Goal: Task Accomplishment & Management: Use online tool/utility

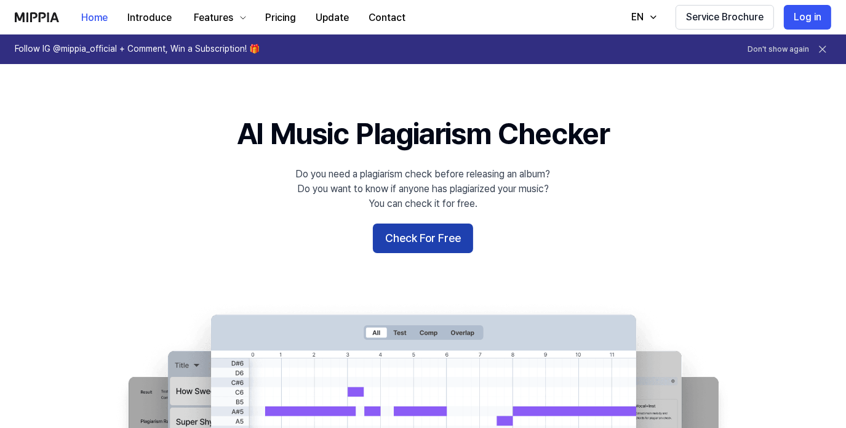
click at [423, 247] on button "Check For Free" at bounding box center [423, 238] width 100 height 30
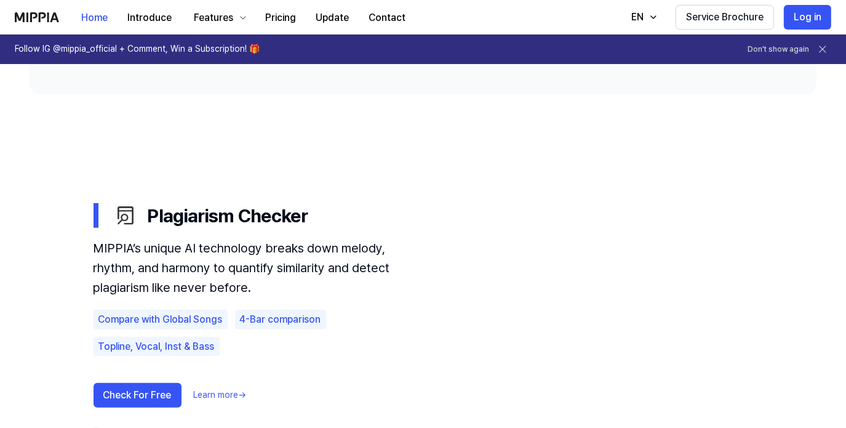
scroll to position [615, 0]
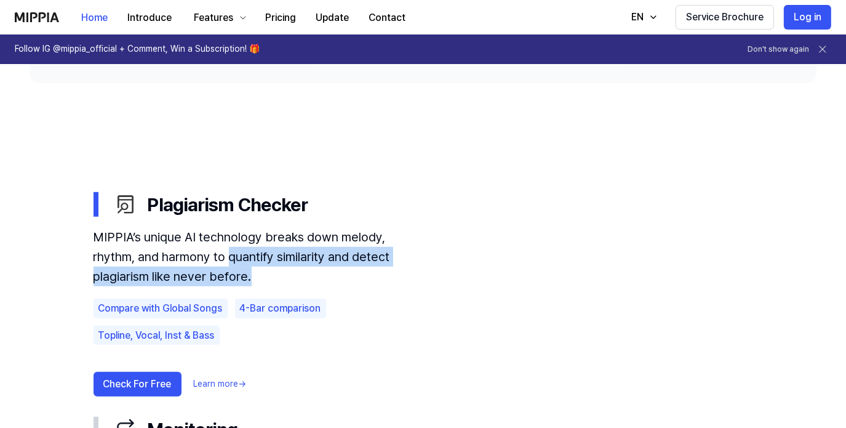
drag, startPoint x: 183, startPoint y: 260, endPoint x: 260, endPoint y: 273, distance: 77.3
click at [260, 273] on div "MIPPIA’s unique AI technology breaks down melody, rhythm, and harmony to quanti…" at bounding box center [260, 256] width 332 height 59
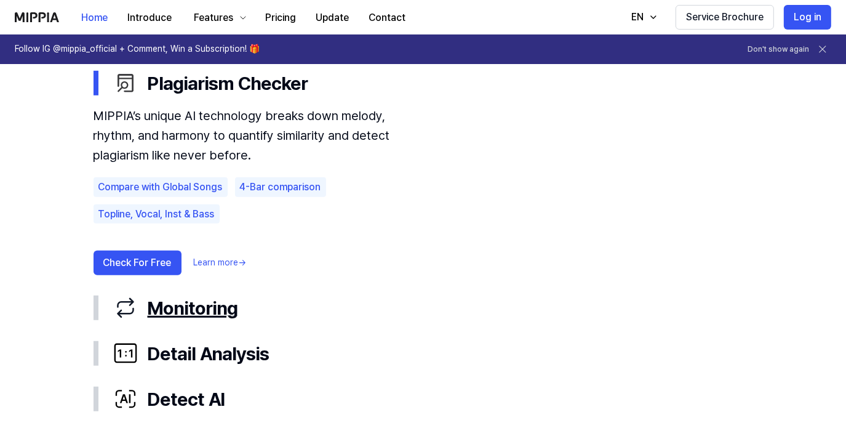
scroll to position [738, 0]
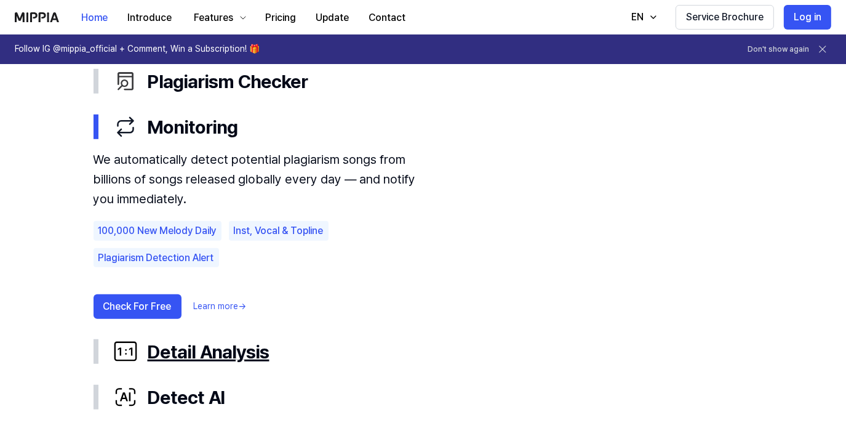
click at [229, 345] on div "Detail Analysis" at bounding box center [433, 351] width 640 height 26
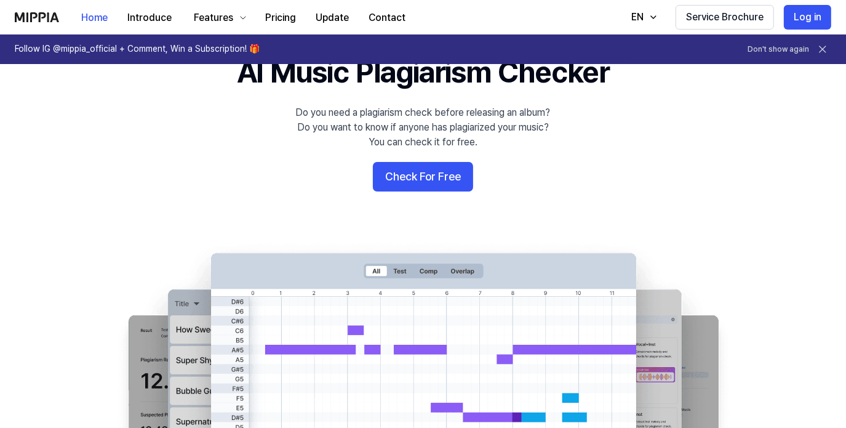
scroll to position [0, 0]
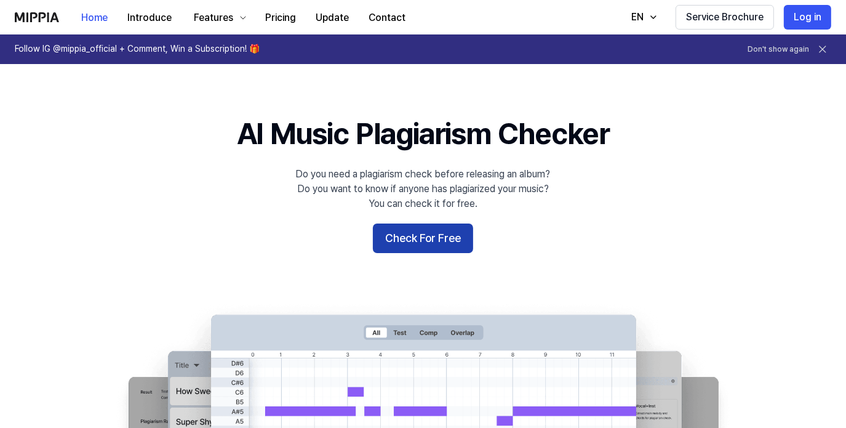
click at [439, 241] on button "Check For Free" at bounding box center [423, 238] width 100 height 30
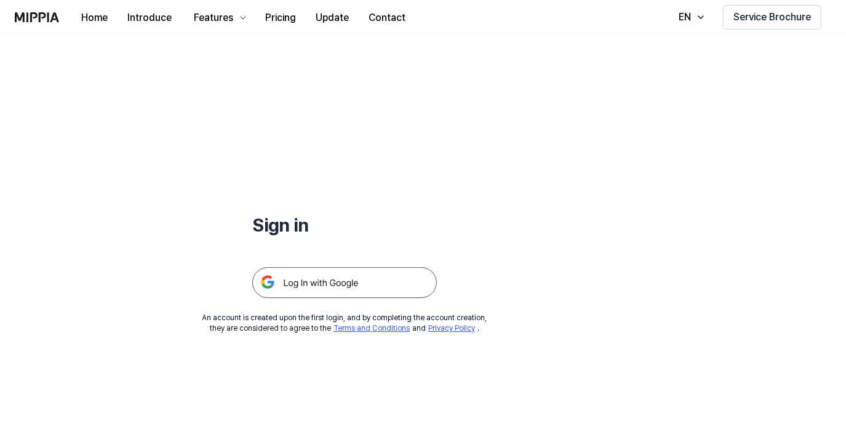
click at [332, 286] on img at bounding box center [344, 282] width 185 height 31
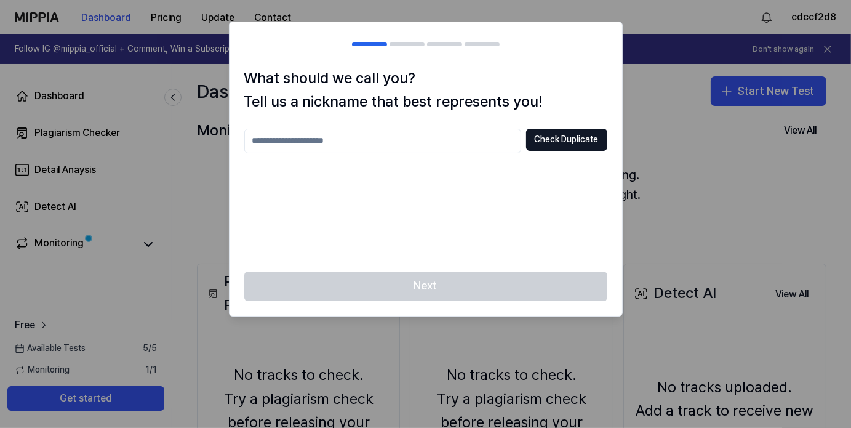
click at [415, 137] on input "text" at bounding box center [382, 141] width 277 height 25
type input "*****"
click at [545, 141] on button "Check Duplicate" at bounding box center [566, 140] width 81 height 22
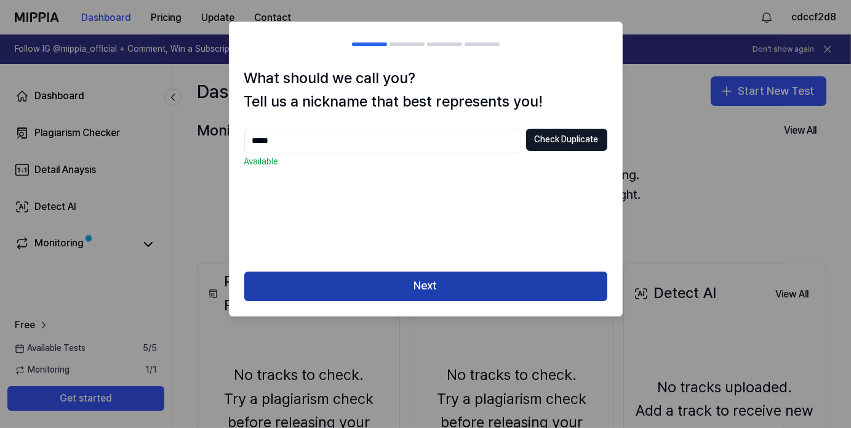
click at [442, 287] on button "Next" at bounding box center [425, 286] width 363 height 30
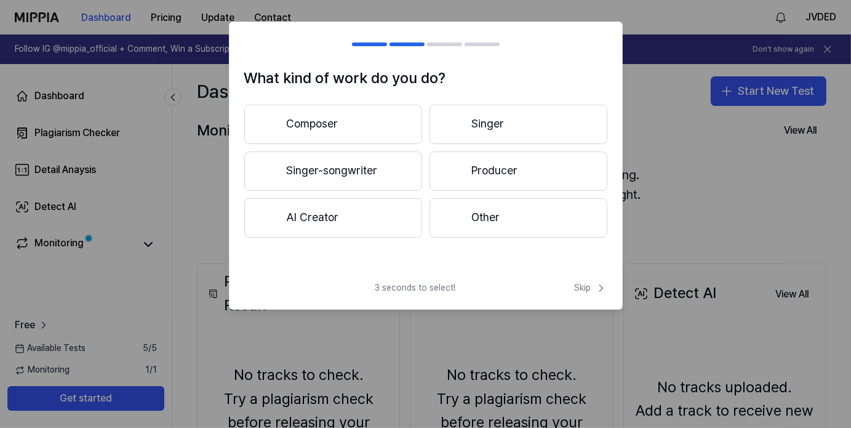
click at [466, 170] on button "Producer" at bounding box center [518, 170] width 178 height 39
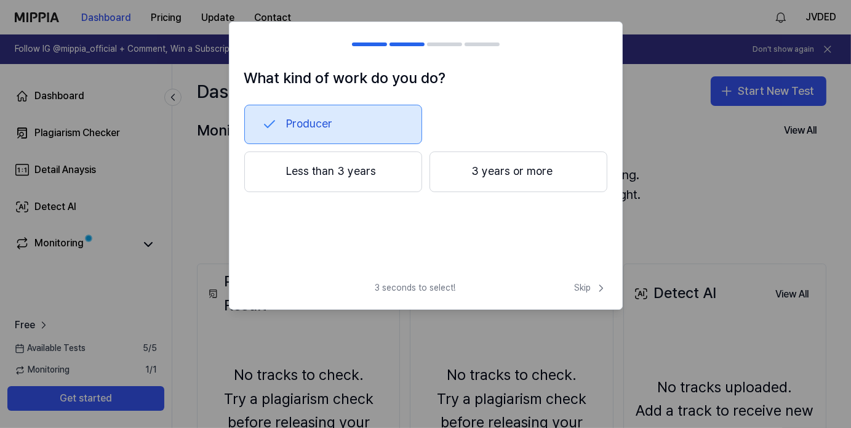
click at [465, 179] on button "3 years or more" at bounding box center [518, 171] width 178 height 41
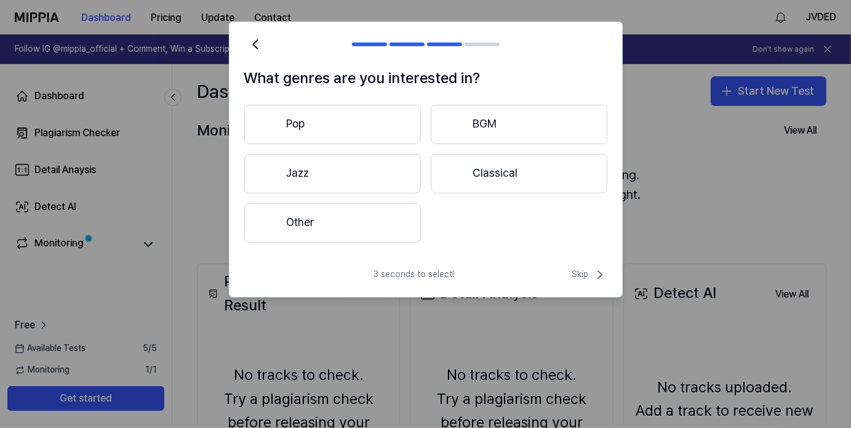
click at [361, 221] on button "Other" at bounding box center [332, 222] width 177 height 39
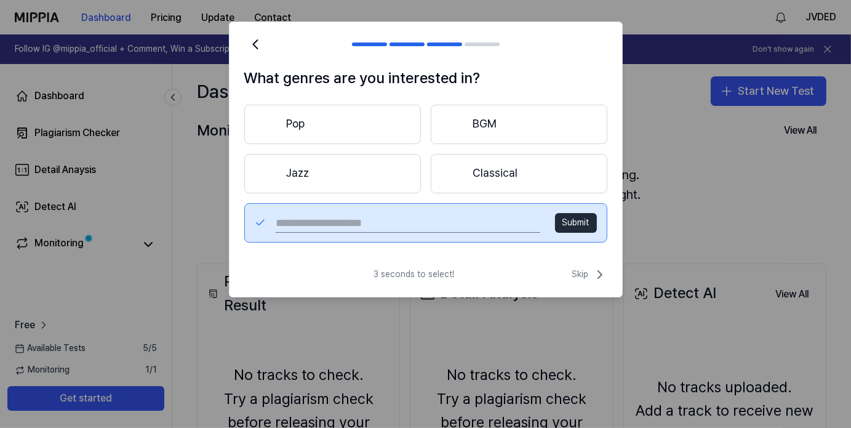
click at [405, 226] on input "text" at bounding box center [408, 223] width 264 height 20
type input "*"
type input "**********"
click at [567, 215] on button "Submit" at bounding box center [576, 223] width 42 height 20
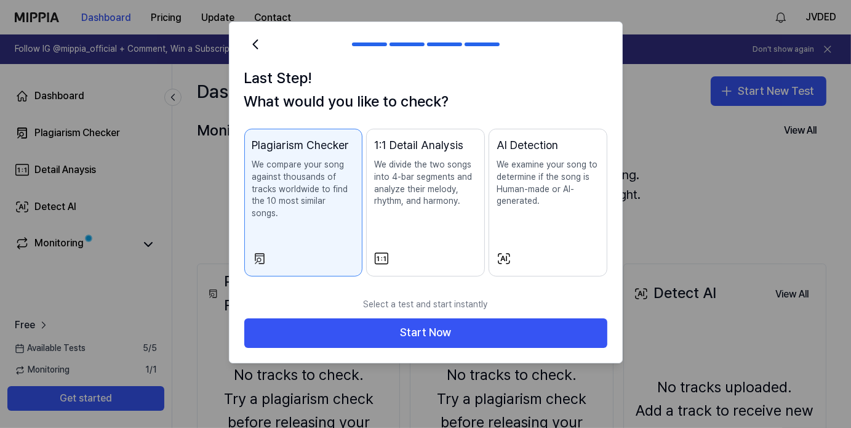
click at [405, 182] on p "We divide the two songs into 4-bar segments and analyze their melody, rhythm, a…" at bounding box center [425, 183] width 103 height 48
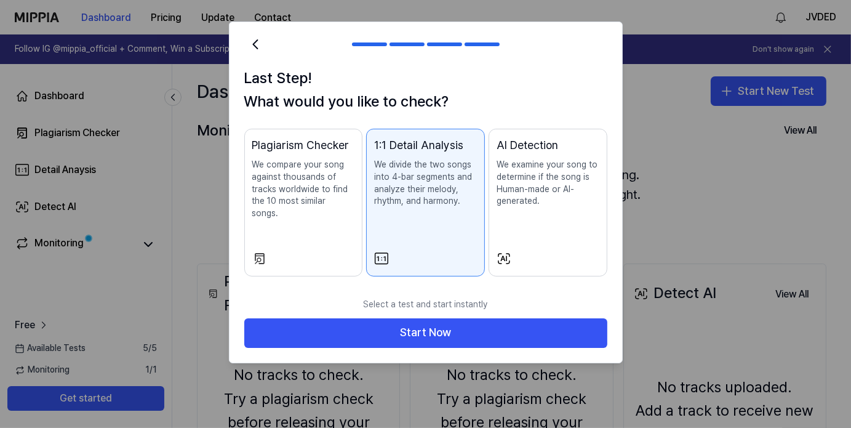
click at [340, 208] on div "Plagiarism Checker We compare your song against thousands of tracks worldwide t…" at bounding box center [303, 191] width 103 height 108
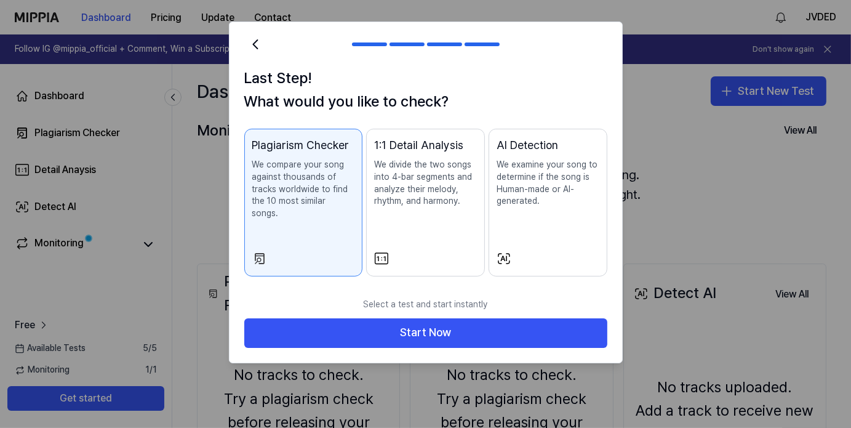
click at [444, 220] on div "1:1 Detail Analysis We divide the two songs into 4-bar segments and analyze the…" at bounding box center [425, 184] width 103 height 95
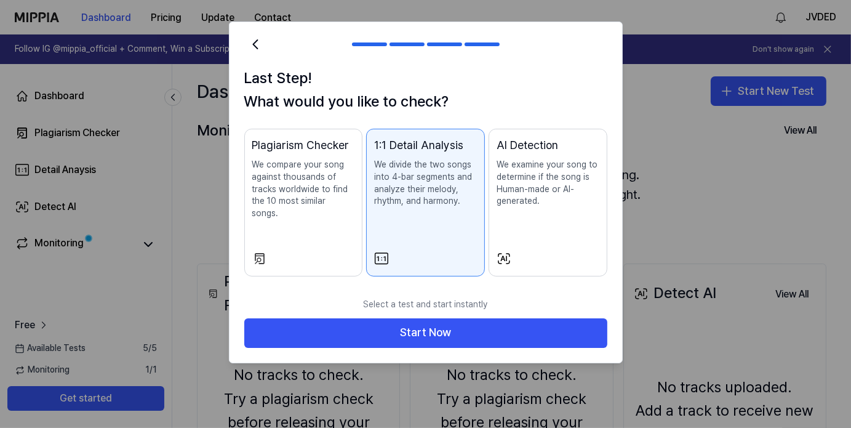
click at [326, 223] on div "Plagiarism Checker We compare your song against thousands of tracks worldwide t…" at bounding box center [303, 191] width 103 height 108
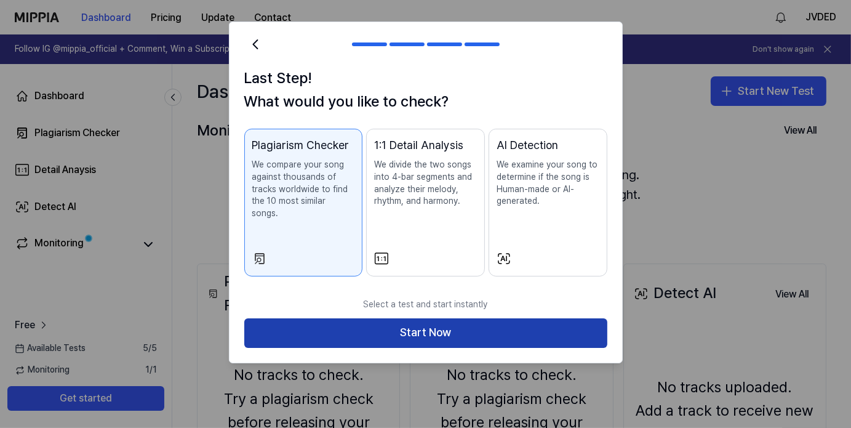
click at [420, 318] on button "Start Now" at bounding box center [425, 333] width 363 height 30
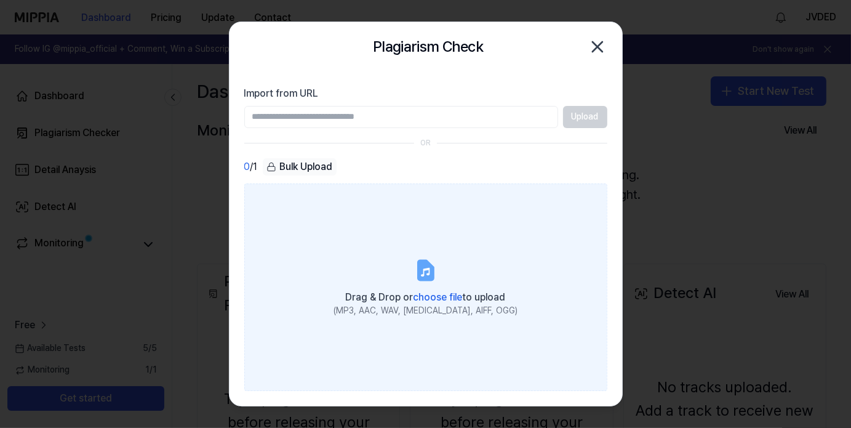
click at [437, 272] on label "Drag & Drop or choose file to upload (MP3, AAC, WAV, FLAC, AIFF, OGG)" at bounding box center [425, 287] width 363 height 208
click at [0, 0] on input "Drag & Drop or choose file to upload (MP3, AAC, WAV, FLAC, AIFF, OGG)" at bounding box center [0, 0] width 0 height 0
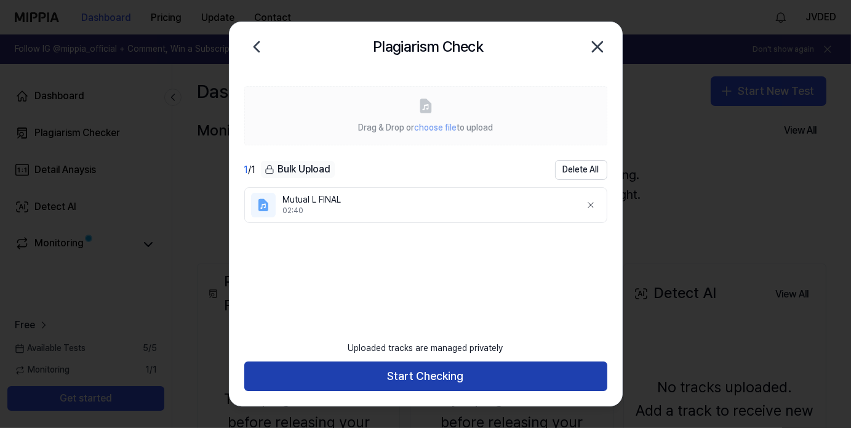
click at [476, 379] on button "Start Checking" at bounding box center [425, 376] width 363 height 30
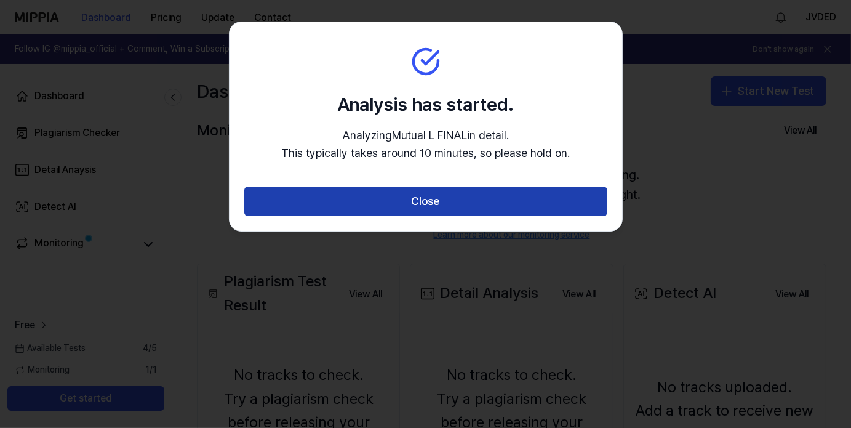
click at [450, 202] on button "Close" at bounding box center [425, 201] width 363 height 30
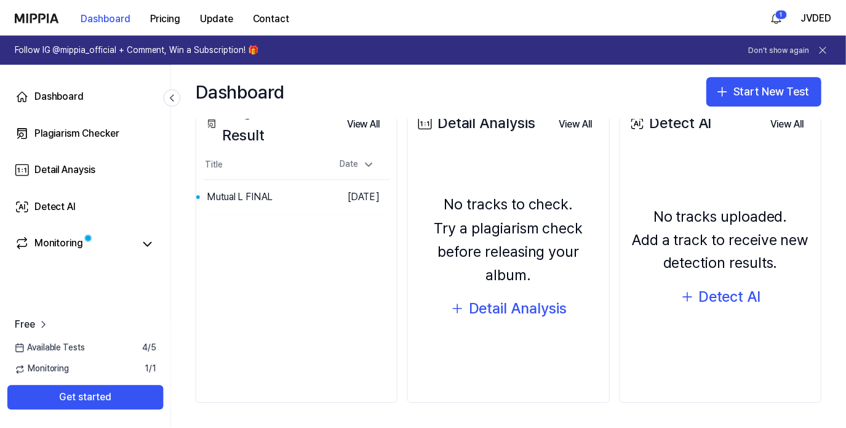
scroll to position [109, 0]
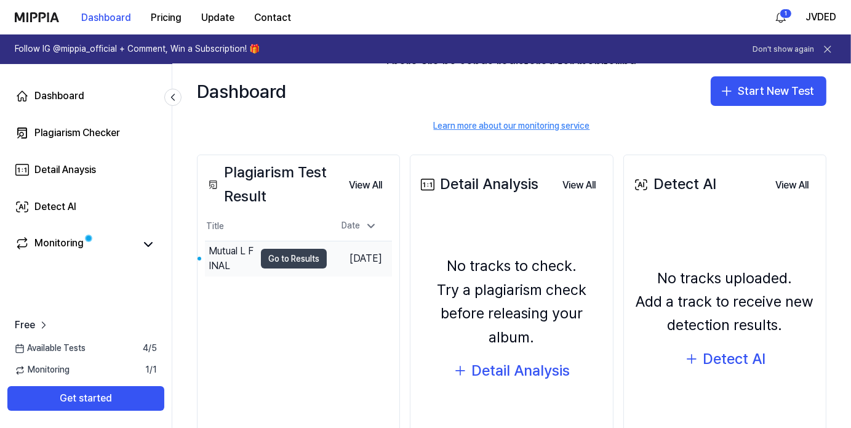
click at [296, 255] on button "Go to Results" at bounding box center [294, 259] width 66 height 20
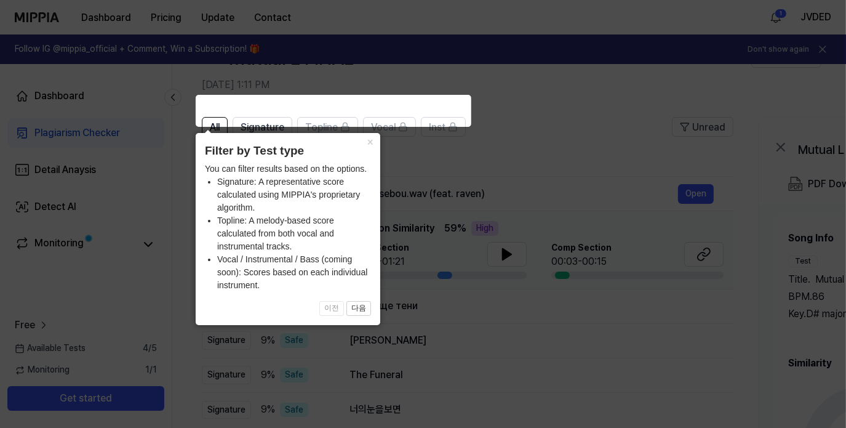
scroll to position [62, 0]
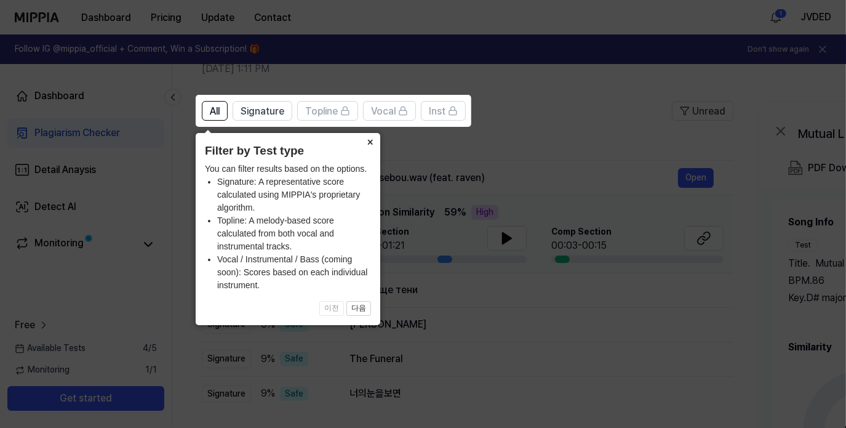
click at [370, 141] on button "×" at bounding box center [371, 141] width 20 height 17
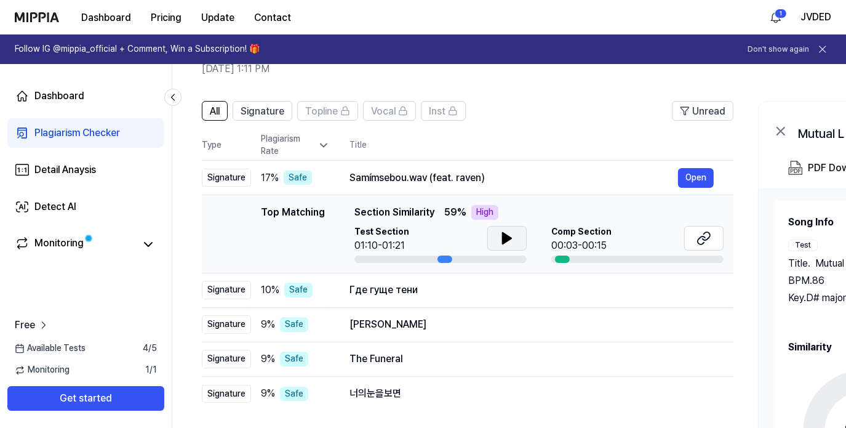
click at [495, 227] on button at bounding box center [506, 238] width 39 height 25
click at [500, 239] on icon at bounding box center [507, 238] width 15 height 15
click at [589, 244] on div "00:03-00:15" at bounding box center [581, 245] width 60 height 15
click at [705, 235] on icon at bounding box center [704, 238] width 15 height 15
click at [421, 289] on div "Где гуще тени" at bounding box center [513, 289] width 329 height 15
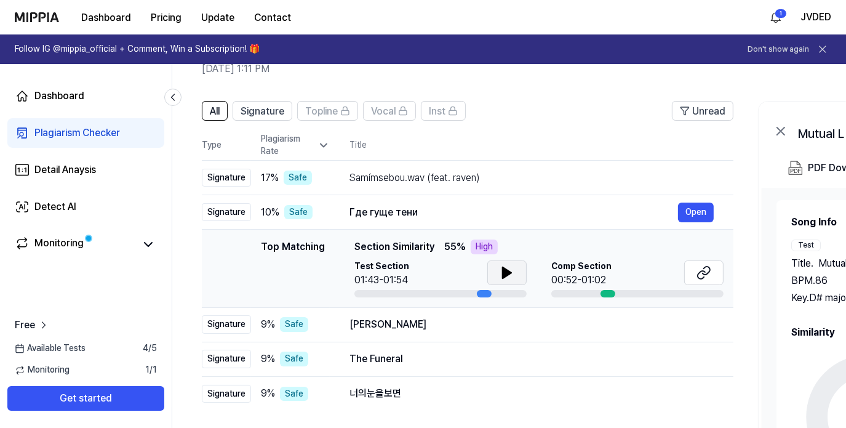
click at [505, 275] on icon at bounding box center [507, 272] width 9 height 11
click at [714, 273] on button at bounding box center [703, 272] width 39 height 25
click at [497, 273] on button at bounding box center [506, 272] width 39 height 25
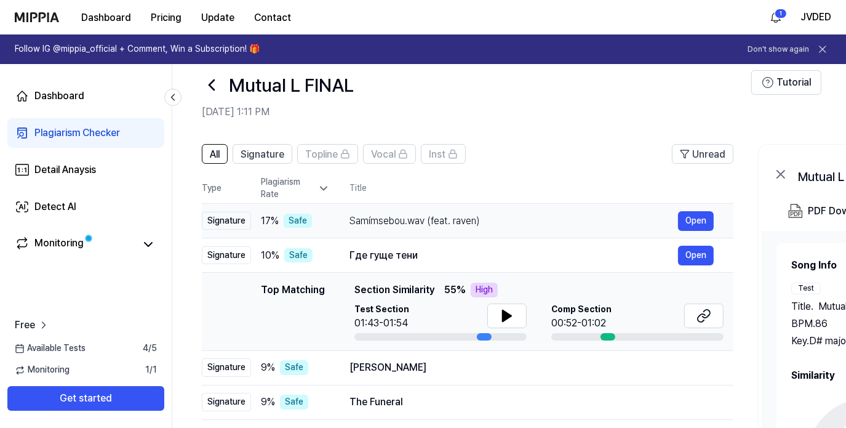
scroll to position [0, 0]
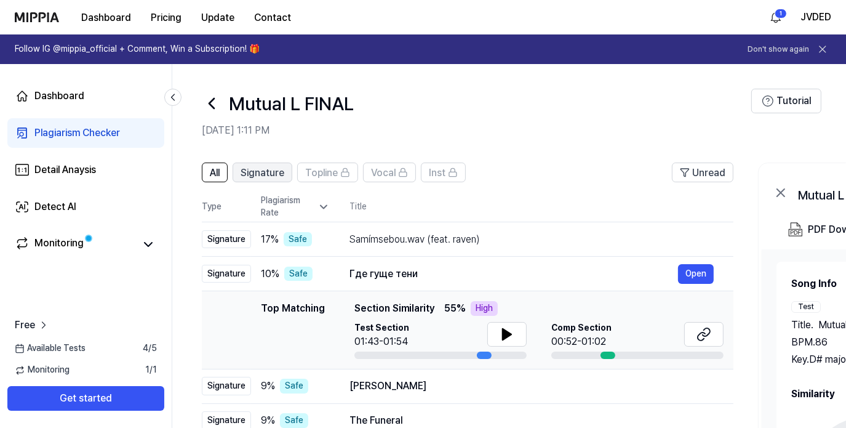
click at [266, 173] on span "Signature" at bounding box center [263, 173] width 44 height 15
click at [213, 171] on span "All" at bounding box center [215, 173] width 10 height 15
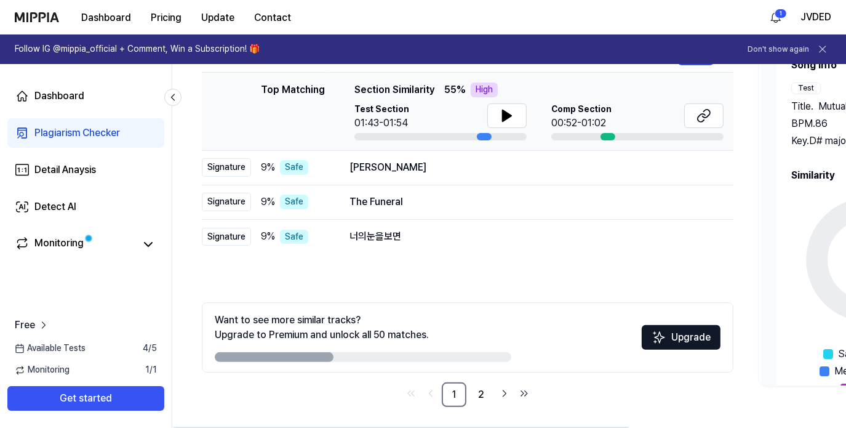
scroll to position [222, 0]
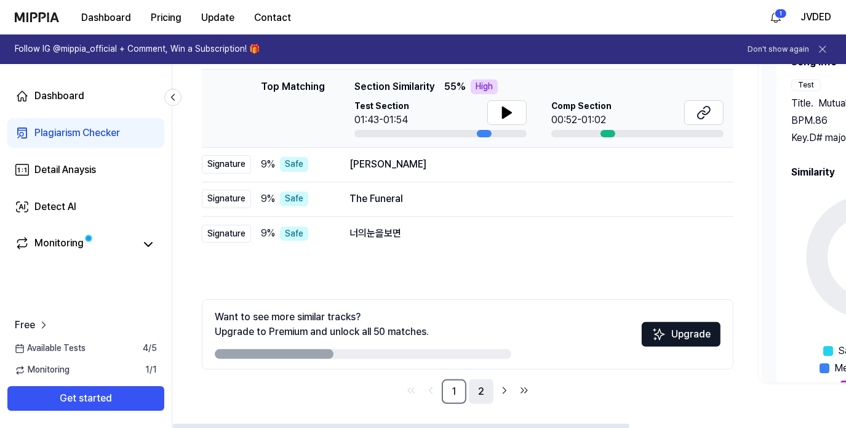
click at [482, 393] on link "2" at bounding box center [481, 391] width 25 height 25
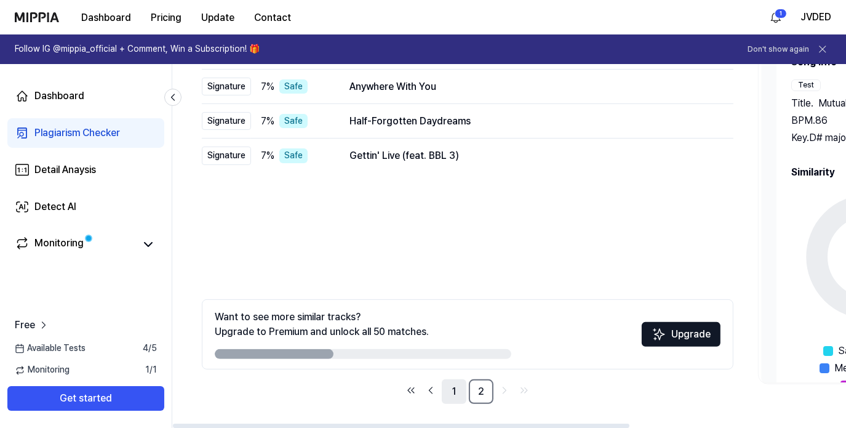
click at [453, 381] on link "1" at bounding box center [454, 391] width 25 height 25
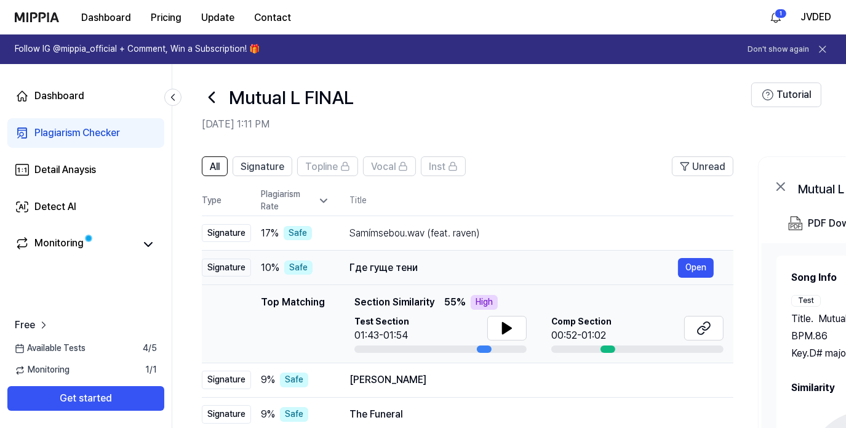
scroll to position [0, 0]
